Goal: Transaction & Acquisition: Subscribe to service/newsletter

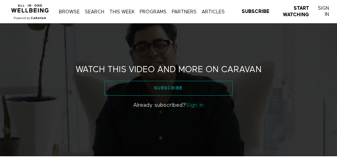
click at [169, 90] on link "Subscribe" at bounding box center [168, 88] width 128 height 14
